Goal: Task Accomplishment & Management: Complete application form

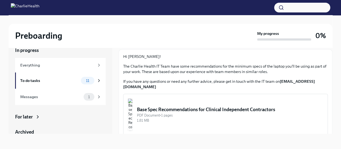
scroll to position [21, 0]
click at [46, 96] on div "Messages" at bounding box center [50, 97] width 61 height 6
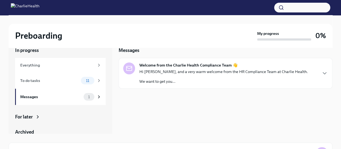
click at [172, 85] on div "Welcome from the Charlie Health Compliance Team 👋 Hi [PERSON_NAME], and a very …" at bounding box center [226, 73] width 214 height 31
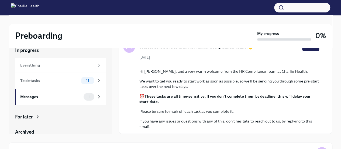
scroll to position [72, 0]
click at [35, 80] on div "To do tasks" at bounding box center [49, 80] width 58 height 6
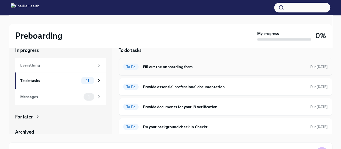
click at [181, 65] on h6 "Fill out the onboarding form" at bounding box center [224, 67] width 163 height 6
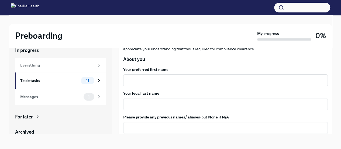
scroll to position [57, 0]
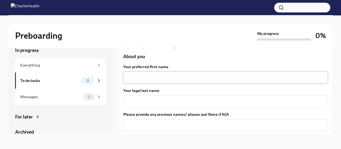
click at [205, 78] on textarea "Your preferred first name" at bounding box center [225, 77] width 198 height 6
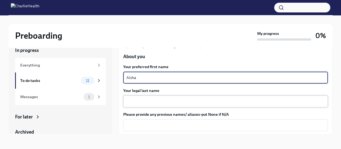
type textarea "Aisha"
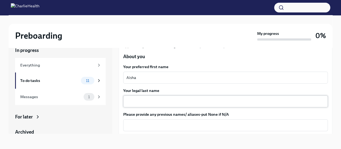
click at [174, 96] on div "x ​" at bounding box center [225, 101] width 205 height 12
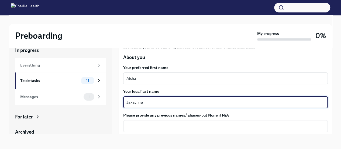
scroll to position [77, 0]
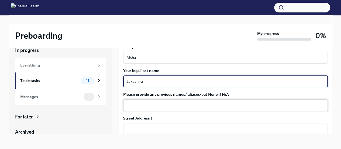
type textarea "Jakachira"
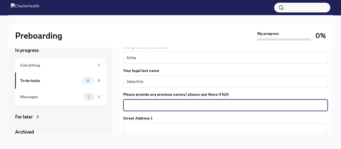
click at [239, 102] on textarea "Please provide any previous names/ aliases-put None if N/A" at bounding box center [225, 105] width 198 height 6
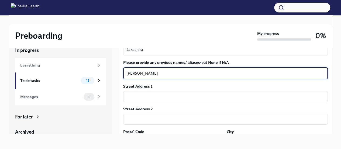
scroll to position [120, 0]
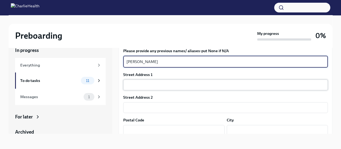
type textarea "[PERSON_NAME]"
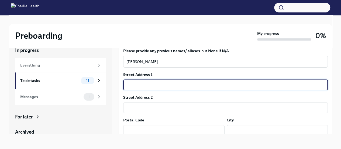
click at [268, 83] on input "text" at bounding box center [225, 84] width 205 height 11
type input "[GEOGRAPHIC_DATA]"
type input "85755"
type input "[GEOGRAPHIC_DATA]"
type input "AZ"
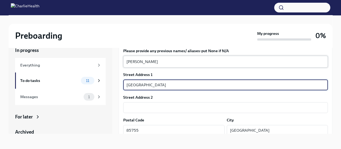
type input "US"
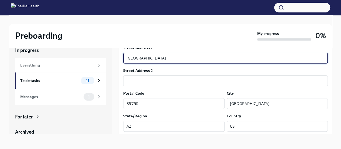
scroll to position [177, 0]
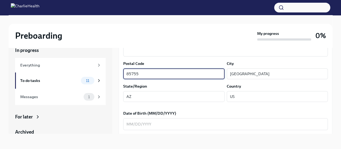
click at [161, 71] on input "85755" at bounding box center [173, 73] width 101 height 11
type input "85739"
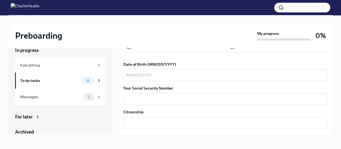
scroll to position [228, 0]
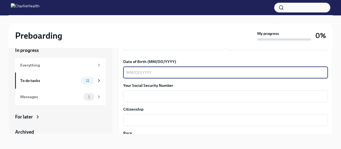
click at [227, 71] on textarea "Date of Birth (MM/DD/YYYY)" at bounding box center [225, 72] width 198 height 6
type textarea "[DATE]"
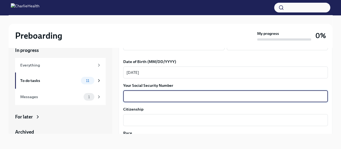
click at [205, 96] on textarea "Your Social Security Number" at bounding box center [225, 96] width 198 height 6
type textarea "393114150"
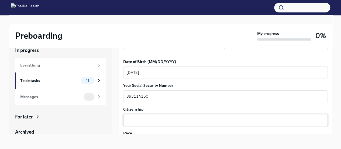
click at [200, 116] on div "x ​" at bounding box center [225, 120] width 205 height 12
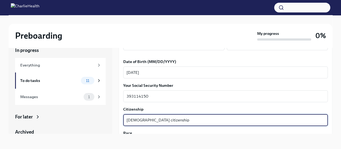
click at [279, 118] on textarea "[DEMOGRAPHIC_DATA] citizenship" at bounding box center [225, 119] width 198 height 6
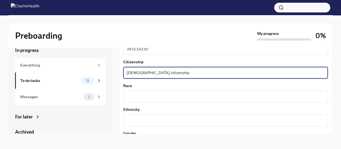
scroll to position [260, 0]
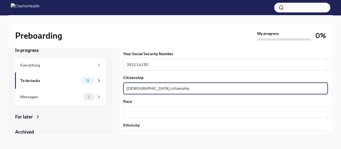
type textarea "[DEMOGRAPHIC_DATA] citizenship"
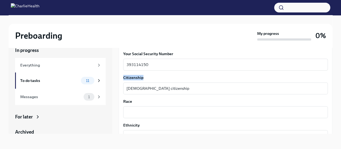
drag, startPoint x: 340, startPoint y: 63, endPoint x: 339, endPoint y: 74, distance: 10.3
click at [339, 74] on div "Preboarding My progress 0% In progress Everything To do tasks 11 Messages 1 For…" at bounding box center [170, 77] width 341 height 143
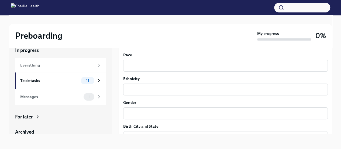
scroll to position [303, 0]
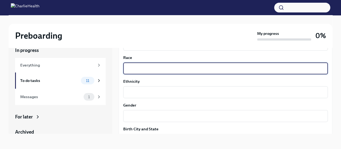
click at [285, 69] on textarea "Race" at bounding box center [225, 68] width 198 height 6
type textarea "Black"
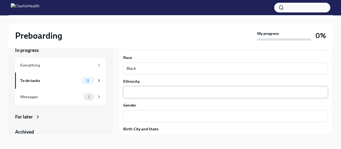
click at [204, 97] on div "x ​" at bounding box center [225, 92] width 205 height 12
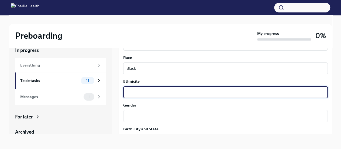
click at [201, 92] on textarea "Ethnicity" at bounding box center [225, 92] width 198 height 6
type textarea "[DEMOGRAPHIC_DATA]"
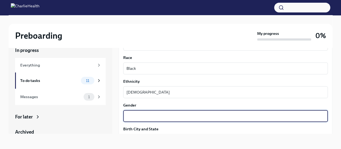
click at [180, 117] on textarea "Gender" at bounding box center [225, 115] width 198 height 6
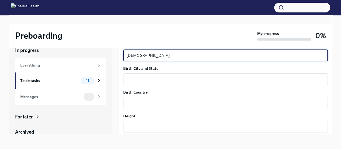
scroll to position [366, 0]
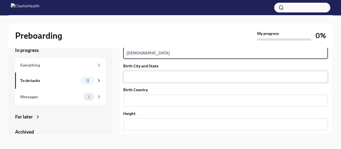
type textarea "[DEMOGRAPHIC_DATA]"
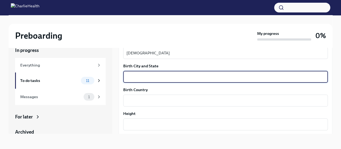
click at [267, 74] on textarea "Birth City and State" at bounding box center [225, 76] width 198 height 6
type textarea "[GEOGRAPHIC_DATA] [US_STATE]"
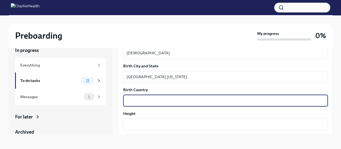
click at [205, 99] on textarea "Birth Country" at bounding box center [225, 100] width 198 height 6
type textarea "[GEOGRAPHIC_DATA]"
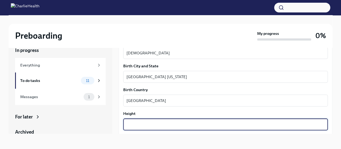
click at [179, 124] on textarea "Height" at bounding box center [225, 124] width 198 height 6
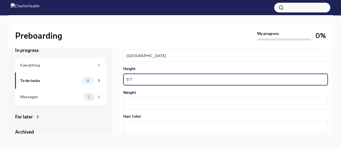
scroll to position [437, 0]
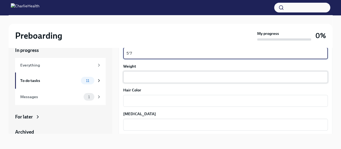
type textarea "5'7"
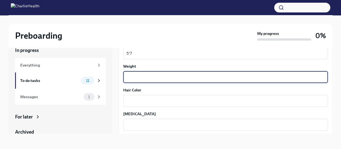
click at [279, 77] on textarea "Weight" at bounding box center [225, 77] width 198 height 6
type textarea "210lbs"
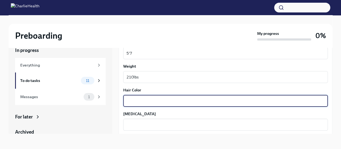
click at [227, 99] on textarea "Hair Color" at bounding box center [225, 100] width 198 height 6
type textarea "Black"
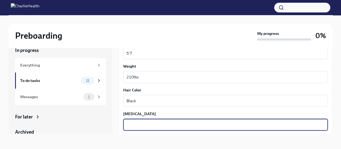
click at [192, 122] on textarea "[MEDICAL_DATA]" at bounding box center [225, 124] width 198 height 6
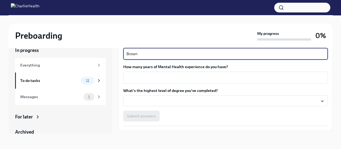
scroll to position [505, 0]
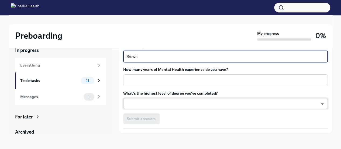
type textarea "Brown"
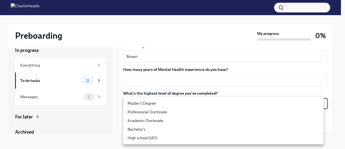
click at [242, 103] on body "Preboarding My progress 0% In progress Everything To do tasks 11 Messages 1 For…" at bounding box center [172, 70] width 345 height 158
click at [242, 103] on li "Master's Degree" at bounding box center [223, 103] width 201 height 9
type input "2vBr-ghkD"
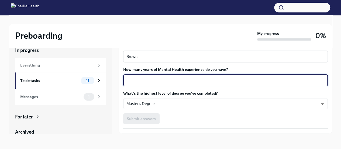
click at [220, 78] on textarea "How many years of Mental Health experience do you have?" at bounding box center [225, 80] width 198 height 6
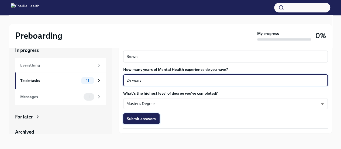
type textarea "24 years"
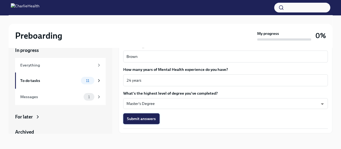
click at [146, 117] on span "Submit answers" at bounding box center [141, 118] width 29 height 5
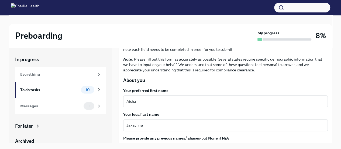
scroll to position [10, 0]
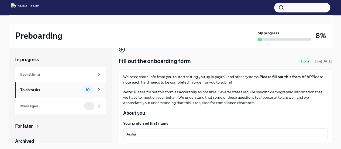
click at [52, 90] on div "To do tasks" at bounding box center [49, 90] width 58 height 6
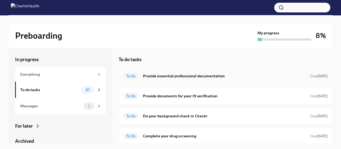
click at [167, 81] on div "To Do Provide essential professional documentation Due [DATE]" at bounding box center [226, 76] width 214 height 18
click at [170, 75] on h6 "Provide essential professional documentation" at bounding box center [224, 76] width 163 height 6
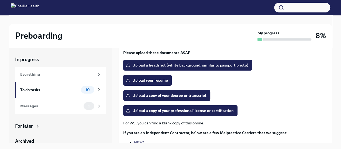
scroll to position [42, 0]
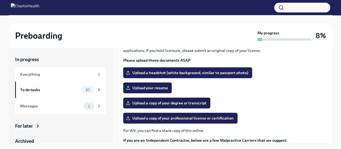
click at [190, 74] on span "Upload a headshot (white background, similar to passport photo)" at bounding box center [187, 72] width 121 height 5
click at [0, 0] on input "Upload a headshot (white background, similar to passport photo)" at bounding box center [0, 0] width 0 height 0
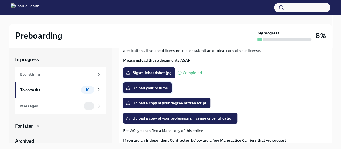
click at [154, 87] on span "Upload your resume" at bounding box center [147, 87] width 41 height 5
click at [0, 0] on input "Upload your resume" at bounding box center [0, 0] width 0 height 0
click at [52, 24] on div "Preboarding My progress 8%" at bounding box center [171, 36] width 324 height 24
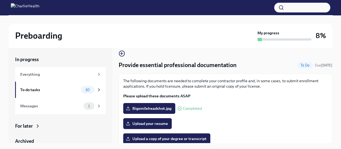
scroll to position [0, 0]
